Goal: Communication & Community: Answer question/provide support

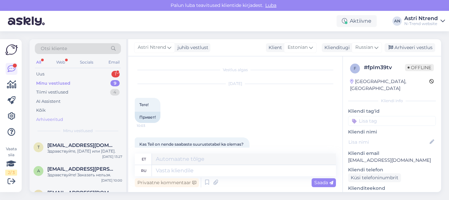
scroll to position [194, 0]
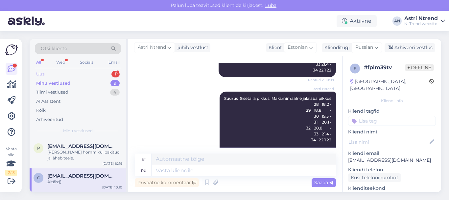
click at [57, 76] on div "Uus 1" at bounding box center [78, 73] width 86 height 9
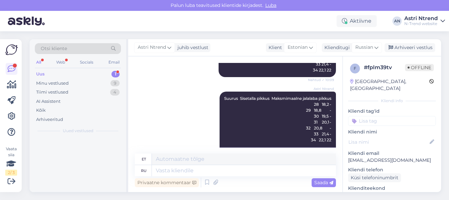
scroll to position [0, 0]
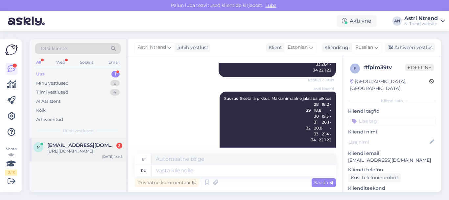
click at [72, 148] on div "[URL][DOMAIN_NAME]" at bounding box center [84, 151] width 75 height 6
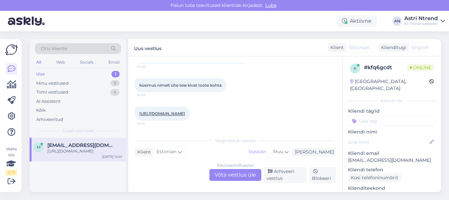
scroll to position [54, 0]
click at [243, 176] on div "Estonian to Russian Võta vestlus üle" at bounding box center [236, 175] width 52 height 12
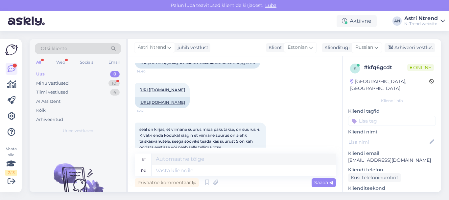
scroll to position [110, 0]
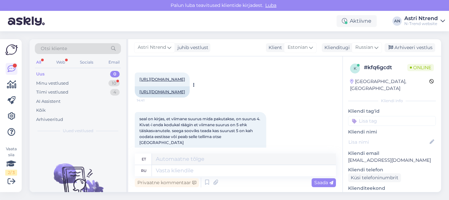
click at [165, 79] on link "[URL][DOMAIN_NAME]" at bounding box center [162, 79] width 46 height 5
click at [183, 94] on link "[URL][DOMAIN_NAME]" at bounding box center [162, 91] width 46 height 5
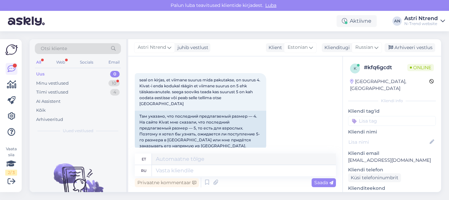
scroll to position [164, 0]
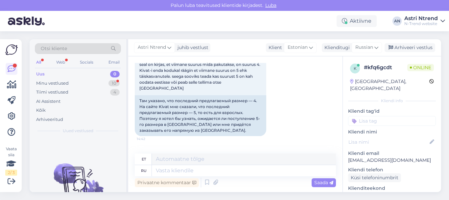
click at [294, 72] on div "seal on kirjas, et viimane suurus mida pakutakse, on suurus 4. Kivat-i enda kod…" at bounding box center [235, 96] width 201 height 93
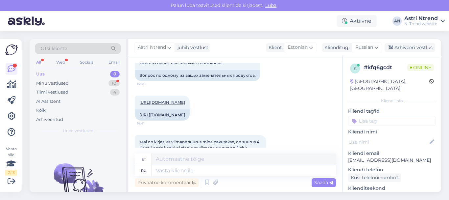
scroll to position [99, 0]
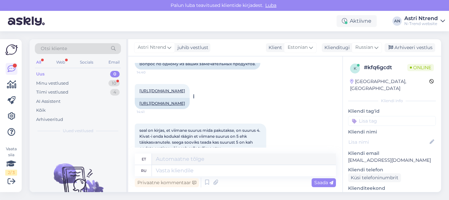
drag, startPoint x: 212, startPoint y: 117, endPoint x: 138, endPoint y: 86, distance: 80.7
click at [138, 86] on div "[URL][DOMAIN_NAME] 14:41 [URL][DOMAIN_NAME]" at bounding box center [162, 96] width 55 height 25
copy div "[URL][DOMAIN_NAME] 14:41 [URL][DOMAIN_NAME]"
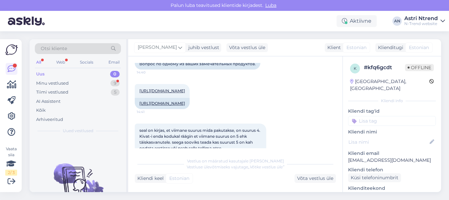
scroll to position [512, 0]
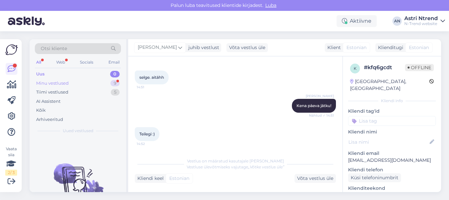
click at [52, 84] on div "Minu vestlused" at bounding box center [52, 83] width 33 height 7
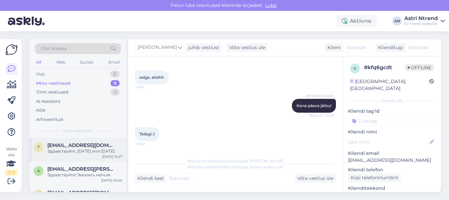
click at [79, 146] on span "[EMAIL_ADDRESS][DOMAIN_NAME]" at bounding box center [81, 145] width 68 height 6
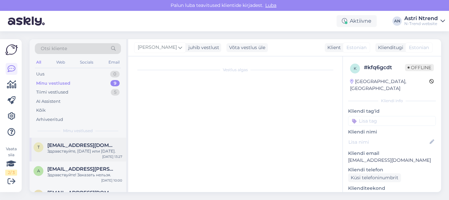
scroll to position [152, 0]
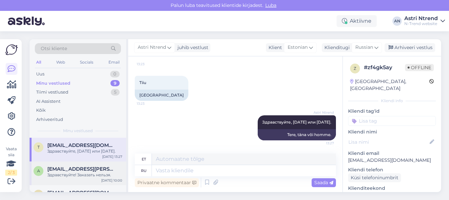
click at [63, 174] on div "Здравствуйте! Заказать нельзя." at bounding box center [84, 175] width 75 height 6
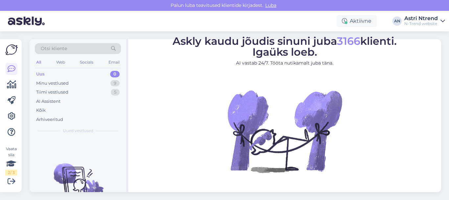
scroll to position [42, 0]
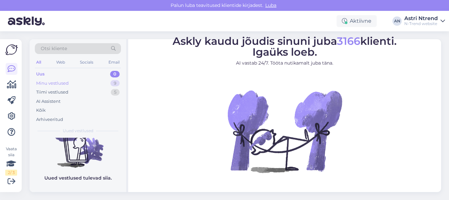
click at [53, 83] on div "Minu vestlused" at bounding box center [52, 83] width 33 height 7
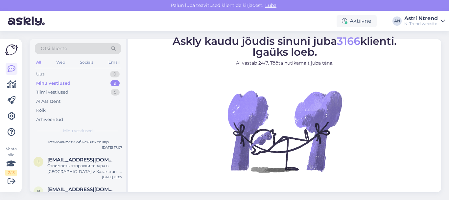
scroll to position [0, 0]
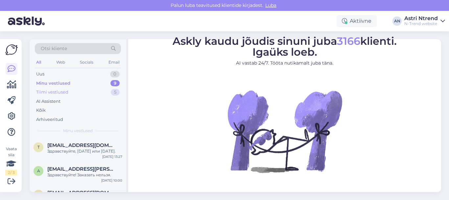
click at [54, 92] on div "Tiimi vestlused" at bounding box center [52, 92] width 32 height 7
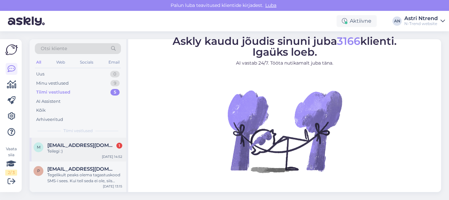
click at [81, 150] on div "Teilegi :)" at bounding box center [84, 151] width 75 height 6
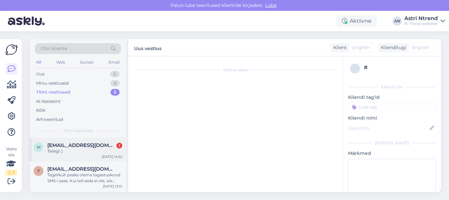
scroll to position [512, 0]
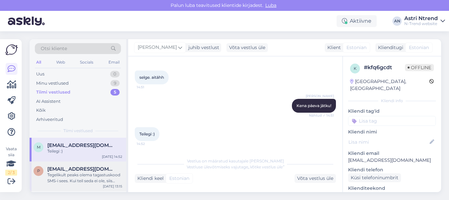
click at [80, 176] on div "Tegelikult peaks olema tagastuskood SMS-i sees. Kui teil seda ei ole, siis palu…" at bounding box center [84, 178] width 75 height 12
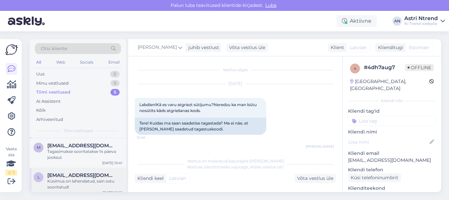
scroll to position [0, 0]
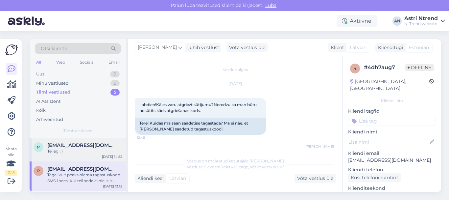
click at [64, 154] on div "m martinraud@gmail.com Teilegi :) Oct 6 14:52" at bounding box center [78, 150] width 97 height 24
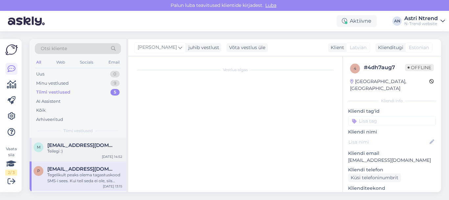
scroll to position [512, 0]
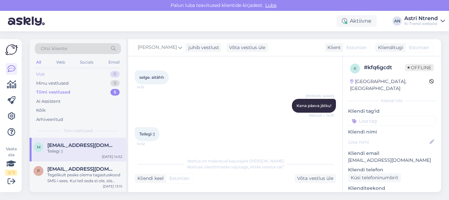
click at [47, 76] on div "Uus 0" at bounding box center [78, 73] width 86 height 9
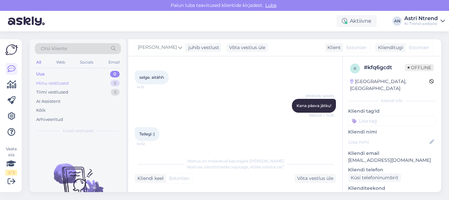
click at [63, 82] on div "Minu vestlused" at bounding box center [52, 83] width 33 height 7
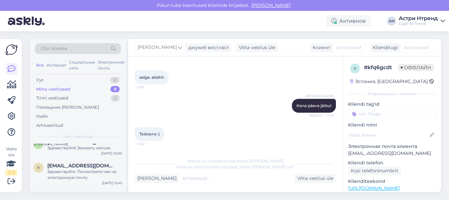
scroll to position [66, 0]
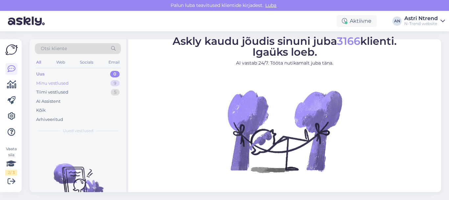
click at [66, 83] on div "Minu vestlused" at bounding box center [52, 83] width 33 height 7
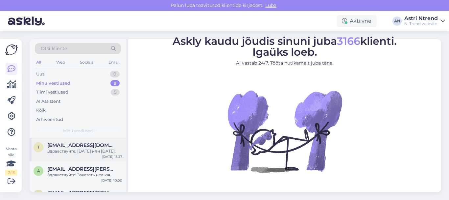
click at [84, 146] on span "[EMAIL_ADDRESS][DOMAIN_NAME]" at bounding box center [81, 145] width 68 height 6
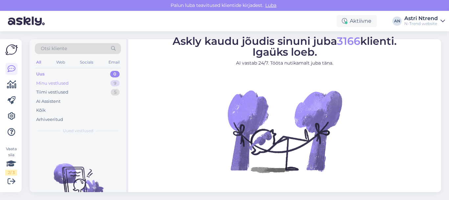
click at [62, 85] on div "Minu vestlused" at bounding box center [52, 83] width 33 height 7
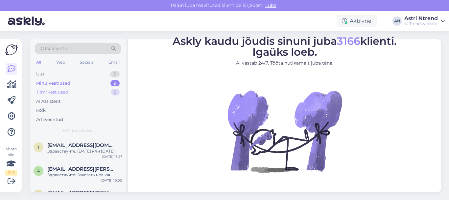
click at [57, 93] on div "Tiimi vestlused" at bounding box center [52, 92] width 32 height 7
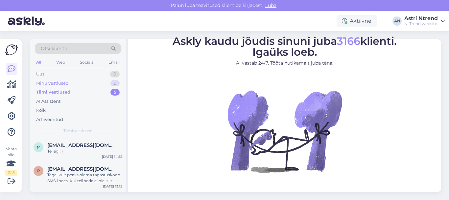
click at [53, 83] on div "Minu vestlused" at bounding box center [52, 83] width 33 height 7
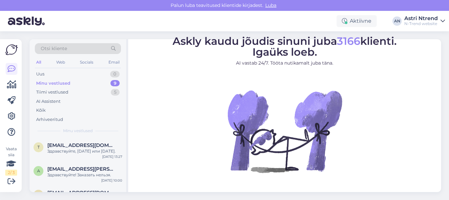
click at [56, 84] on div "Minu vestlused" at bounding box center [53, 83] width 34 height 7
